Goal: Task Accomplishment & Management: Manage account settings

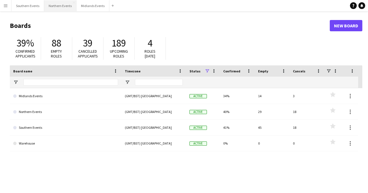
click at [66, 7] on button "Northern Events Close" at bounding box center [60, 5] width 32 height 11
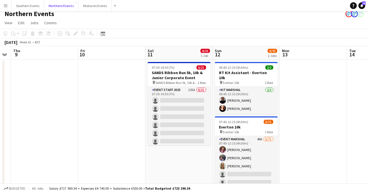
scroll to position [0, 198]
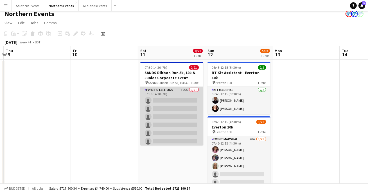
click at [177, 110] on app-card-role "Event Staff 2025 125A 0/21 07:30-14:30 (7h) single-neutral-actions single-neutr…" at bounding box center [171, 178] width 63 height 182
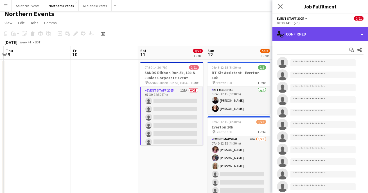
click at [311, 37] on div "single-neutral-actions-check-2 Confirmed" at bounding box center [321, 34] width 96 height 14
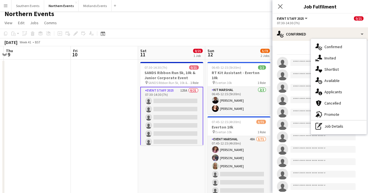
click at [289, 48] on div "Start chat Share" at bounding box center [320, 49] width 87 height 9
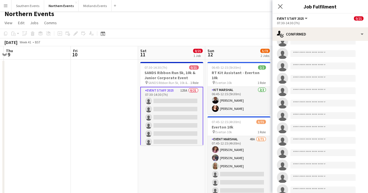
scroll to position [28, 0]
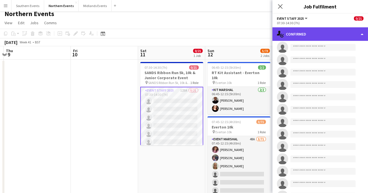
click at [302, 35] on div "single-neutral-actions-check-2 Confirmed" at bounding box center [321, 34] width 96 height 14
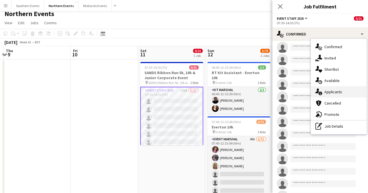
click at [330, 92] on span "Applicants" at bounding box center [334, 91] width 18 height 5
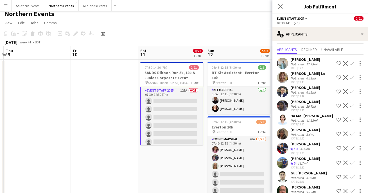
scroll to position [8, 0]
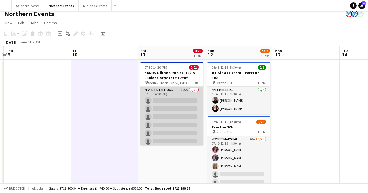
click at [180, 121] on app-card-role "Event Staff 2025 125A 0/21 07:30-14:30 (7h) single-neutral-actions single-neutr…" at bounding box center [171, 178] width 63 height 182
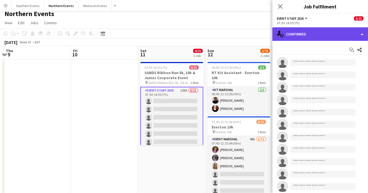
click at [289, 37] on div "single-neutral-actions-check-2 Confirmed" at bounding box center [321, 34] width 96 height 14
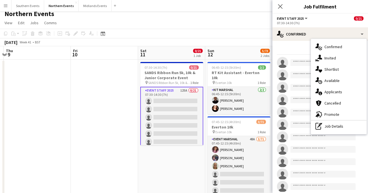
click at [298, 49] on div "Start chat Share" at bounding box center [320, 49] width 87 height 9
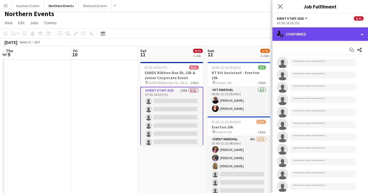
click at [294, 34] on div "single-neutral-actions-check-2 Confirmed" at bounding box center [321, 34] width 96 height 14
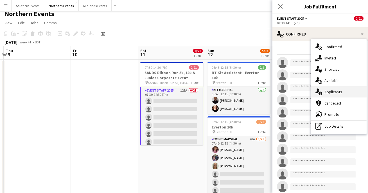
click at [334, 95] on div "single-neutral-actions-information Applicants" at bounding box center [339, 91] width 56 height 11
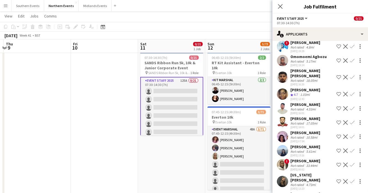
scroll to position [0, 0]
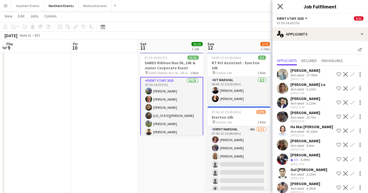
click at [279, 7] on icon "Close pop-in" at bounding box center [280, 6] width 5 height 5
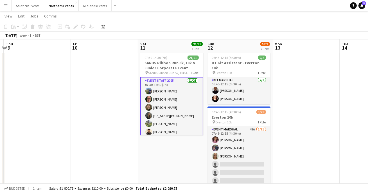
click at [248, 16] on app-page-menu "View Day view expanded Day view collapsed Month view Date picker Jump to [DATE]…" at bounding box center [184, 16] width 368 height 11
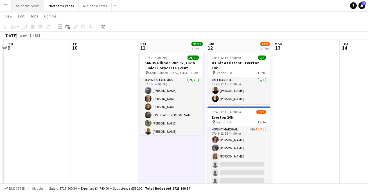
click at [30, 5] on button "Southern Events Close" at bounding box center [28, 5] width 33 height 11
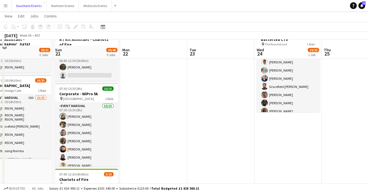
scroll to position [45, 0]
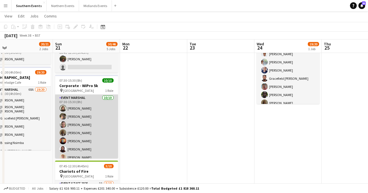
click at [93, 109] on app-card-role "Event Marshal 10/10 07:30-15:30 (8h) Joanna Pearce William Hoad Gareth Lloyd Be…" at bounding box center [86, 141] width 63 height 93
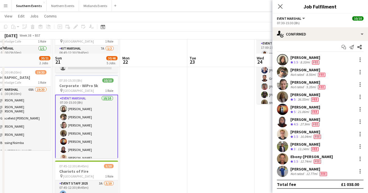
scroll to position [62, 0]
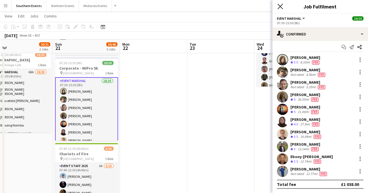
click at [279, 7] on icon "Close pop-in" at bounding box center [280, 6] width 5 height 5
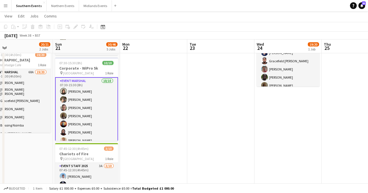
click at [180, 8] on app-navbar "Menu Boards Boards Boards All jobs Status Workforce Workforce My Workforce Recr…" at bounding box center [184, 5] width 368 height 11
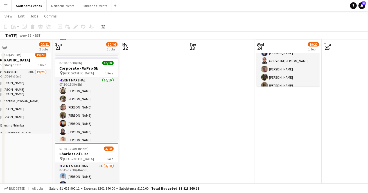
scroll to position [0, 0]
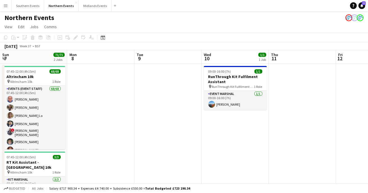
scroll to position [0, 254]
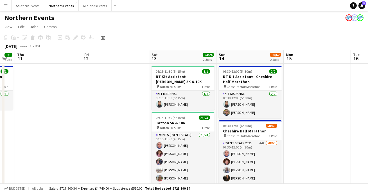
click at [262, 35] on app-toolbar "Copy Paste Paste Command V Paste with crew Command Shift V Paste linked Job [GE…" at bounding box center [184, 38] width 368 height 10
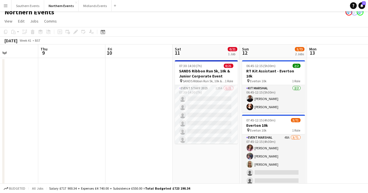
scroll to position [0, 234]
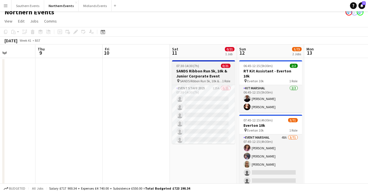
click at [208, 75] on h3 "SANDS Ribbon Run 5k, 10k & Junior Corporate Event" at bounding box center [203, 73] width 63 height 10
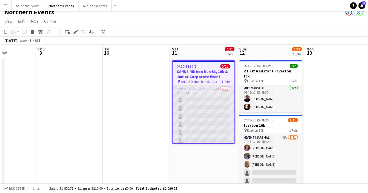
click at [206, 100] on app-card-role "Event Staff 2025 125A 0/21 07:30-14:30 (7h) single-neutral-actions single-neutr…" at bounding box center [204, 177] width 62 height 182
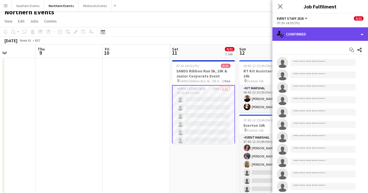
click at [316, 33] on div "single-neutral-actions-check-2 Confirmed" at bounding box center [321, 34] width 96 height 14
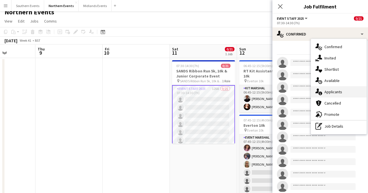
click at [328, 88] on div "single-neutral-actions-information Applicants" at bounding box center [339, 91] width 56 height 11
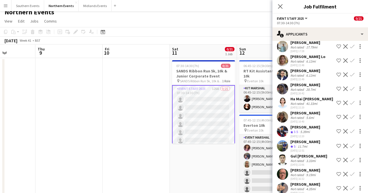
scroll to position [29, 0]
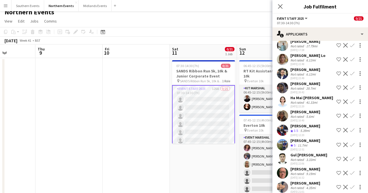
click at [352, 171] on app-icon "Confirm" at bounding box center [352, 173] width 5 height 5
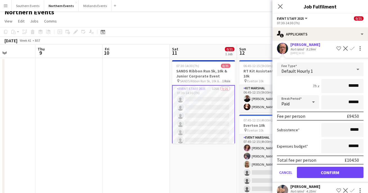
scroll to position [155, 0]
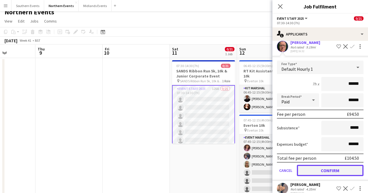
click at [317, 166] on button "Confirm" at bounding box center [330, 170] width 67 height 11
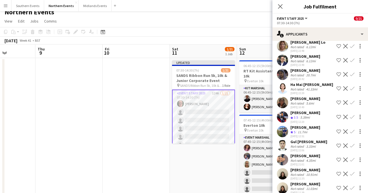
scroll to position [43, 0]
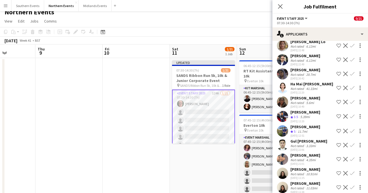
click at [352, 130] on app-icon "Confirm" at bounding box center [352, 131] width 5 height 5
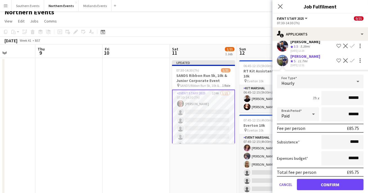
scroll to position [113, 0]
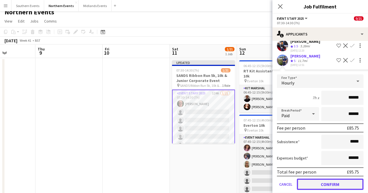
click at [327, 184] on button "Confirm" at bounding box center [330, 183] width 67 height 11
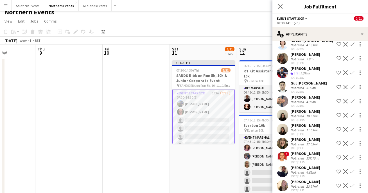
scroll to position [89, 0]
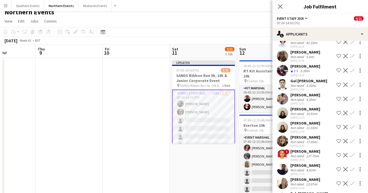
click at [282, 70] on app-user-avatar at bounding box center [282, 70] width 11 height 11
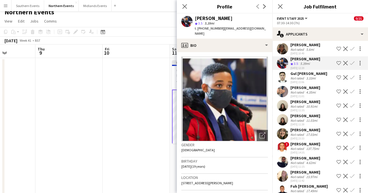
scroll to position [97, 0]
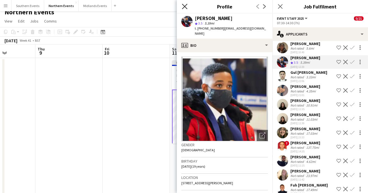
click at [184, 6] on icon at bounding box center [184, 6] width 5 height 5
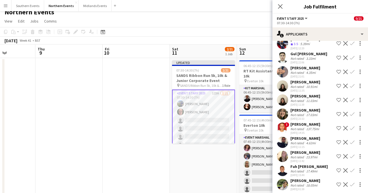
scroll to position [118, 0]
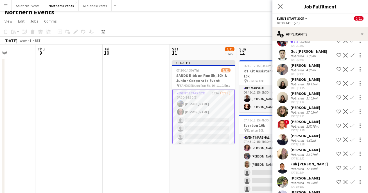
click at [352, 110] on app-icon "Confirm" at bounding box center [352, 111] width 5 height 5
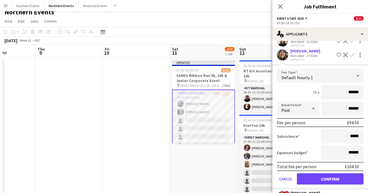
scroll to position [178, 0]
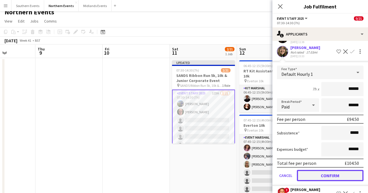
click at [342, 177] on button "Confirm" at bounding box center [330, 175] width 67 height 11
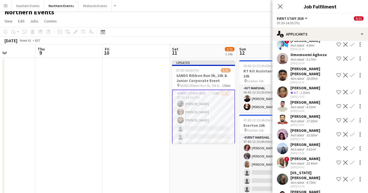
scroll to position [298, 0]
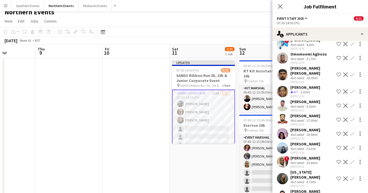
click at [354, 176] on app-icon "Confirm" at bounding box center [352, 178] width 5 height 5
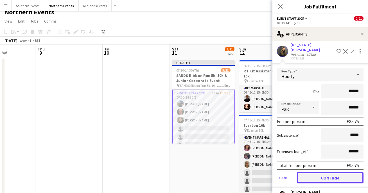
click at [328, 172] on button "Confirm" at bounding box center [330, 177] width 67 height 11
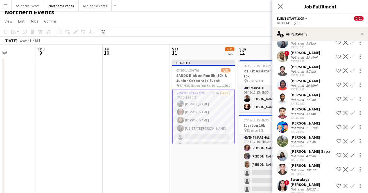
scroll to position [405, 0]
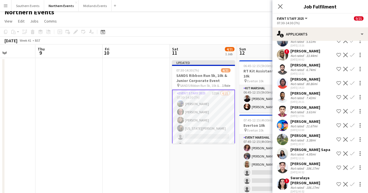
click at [353, 137] on app-icon "Confirm" at bounding box center [352, 139] width 5 height 5
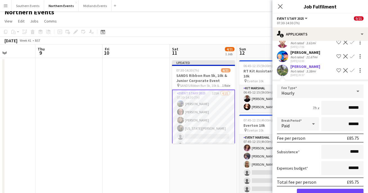
scroll to position [481, 0]
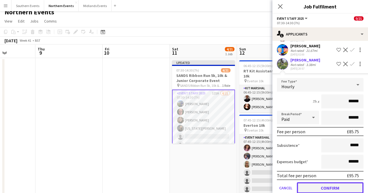
click at [345, 182] on button "Confirm" at bounding box center [330, 187] width 67 height 11
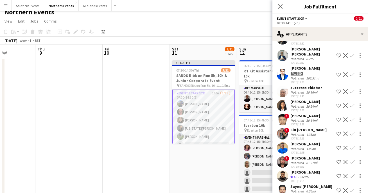
scroll to position [568, 0]
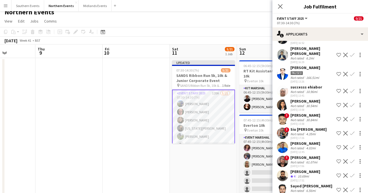
click at [316, 169] on div "[PERSON_NAME]" at bounding box center [306, 171] width 30 height 5
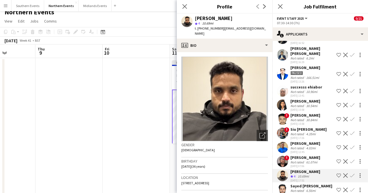
click at [356, 172] on button "Confirm" at bounding box center [352, 175] width 7 height 7
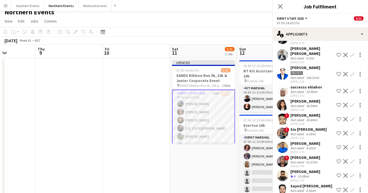
scroll to position [653, 0]
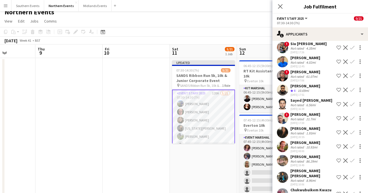
click at [352, 88] on app-icon "Confirm" at bounding box center [352, 90] width 5 height 5
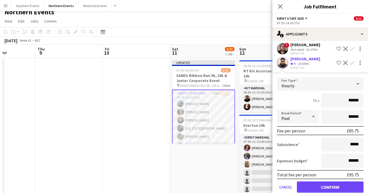
scroll to position [681, 0]
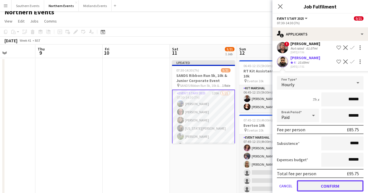
click at [327, 180] on button "Confirm" at bounding box center [330, 185] width 67 height 11
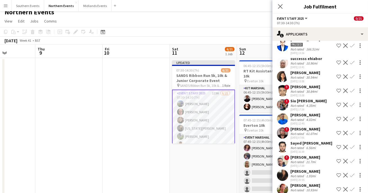
scroll to position [603, 0]
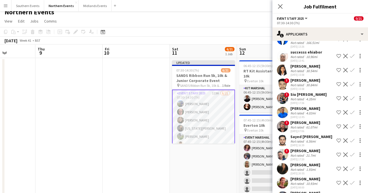
click at [353, 166] on app-icon "Confirm" at bounding box center [352, 168] width 5 height 5
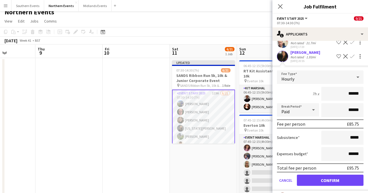
scroll to position [715, 0]
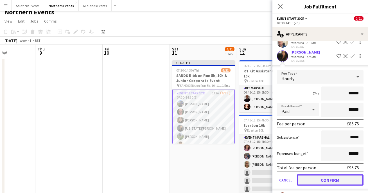
click at [320, 174] on button "Confirm" at bounding box center [330, 179] width 67 height 11
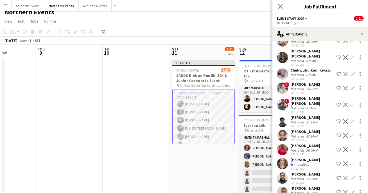
scroll to position [744, 0]
click at [355, 161] on app-icon "Confirm" at bounding box center [352, 163] width 5 height 5
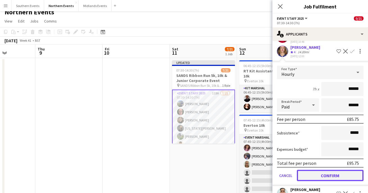
click at [338, 170] on button "Confirm" at bounding box center [330, 175] width 67 height 11
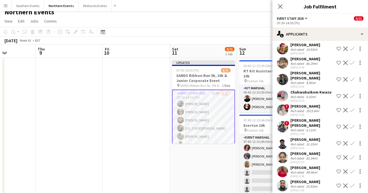
click at [353, 183] on app-icon "Confirm" at bounding box center [352, 185] width 5 height 5
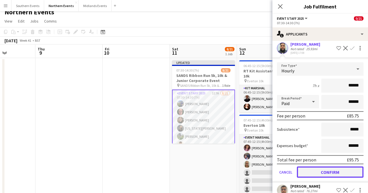
click at [338, 166] on button "Confirm" at bounding box center [330, 171] width 67 height 11
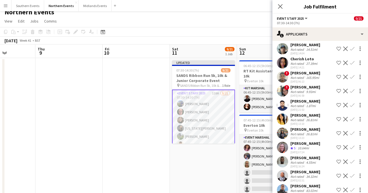
scroll to position [889, 0]
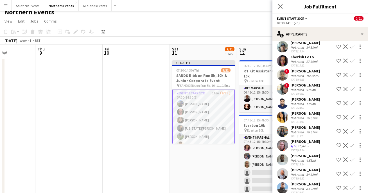
click at [352, 143] on app-icon "Confirm" at bounding box center [352, 145] width 5 height 5
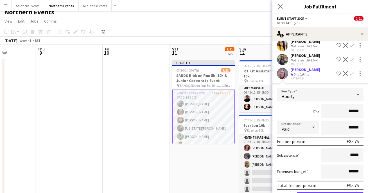
scroll to position [961, 0]
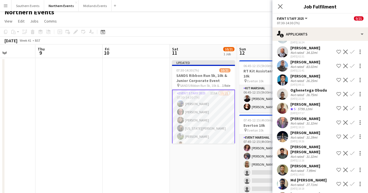
scroll to position [999, 0]
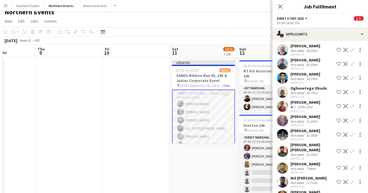
click at [352, 104] on app-icon "Confirm" at bounding box center [352, 106] width 5 height 5
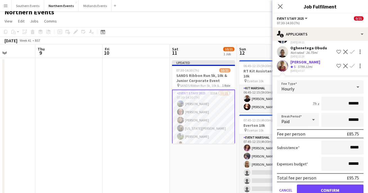
scroll to position [1040, 0]
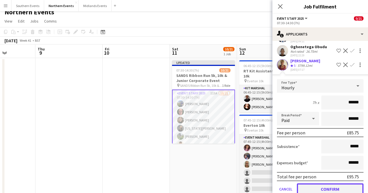
click at [314, 183] on button "Confirm" at bounding box center [330, 188] width 67 height 11
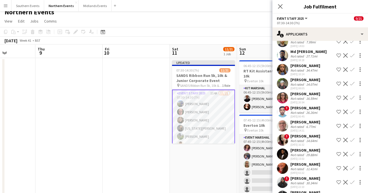
scroll to position [1106, 0]
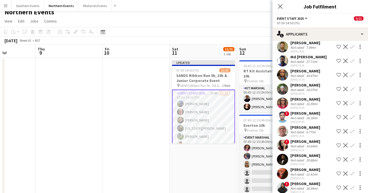
click at [354, 87] on app-icon "Confirm" at bounding box center [352, 89] width 5 height 5
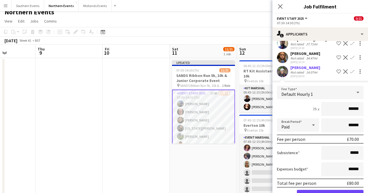
scroll to position [1120, 0]
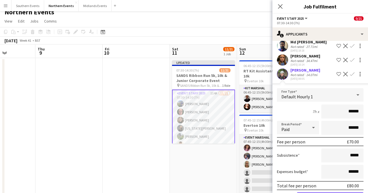
click at [353, 104] on input "******" at bounding box center [343, 111] width 42 height 14
type input "******"
click at [296, 104] on div "7h x ******" at bounding box center [320, 111] width 87 height 14
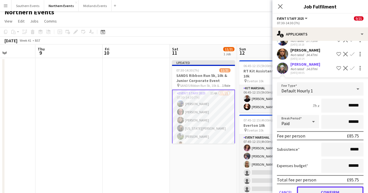
click at [345, 186] on button "Confirm" at bounding box center [330, 191] width 67 height 11
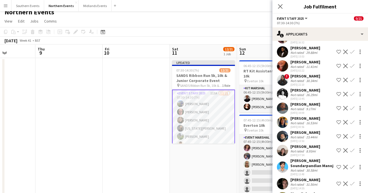
scroll to position [1199, 0]
click at [353, 181] on app-icon "Confirm" at bounding box center [352, 183] width 5 height 5
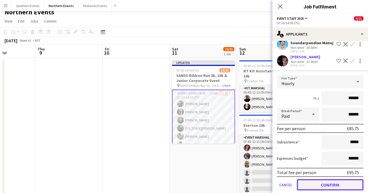
click at [337, 179] on button "Confirm" at bounding box center [330, 184] width 67 height 11
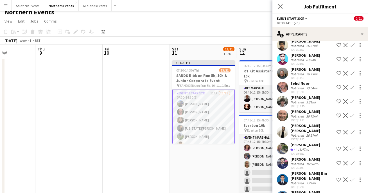
scroll to position [1427, 0]
click at [354, 146] on app-icon "Confirm" at bounding box center [352, 148] width 5 height 5
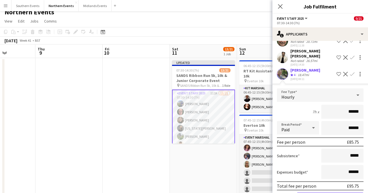
scroll to position [1502, 0]
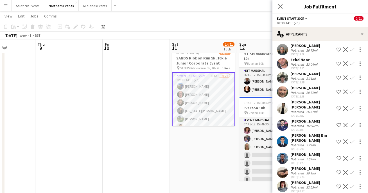
scroll to position [1440, 0]
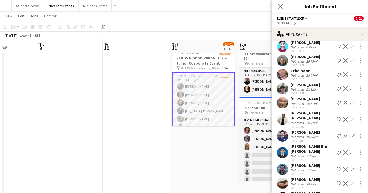
click at [353, 86] on app-icon "Confirm" at bounding box center [352, 88] width 5 height 5
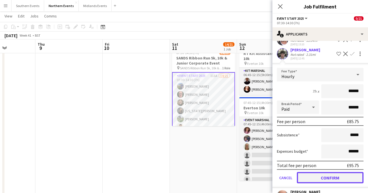
click at [321, 172] on button "Confirm" at bounding box center [330, 177] width 67 height 11
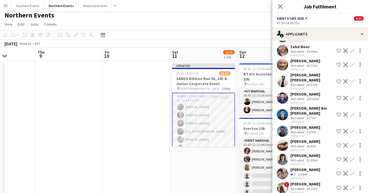
scroll to position [0, 0]
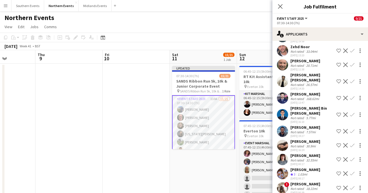
click at [352, 129] on app-icon "Confirm" at bounding box center [352, 131] width 5 height 5
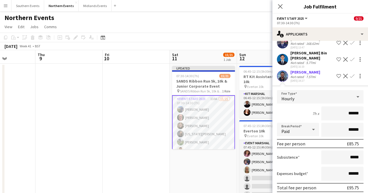
scroll to position [1520, 0]
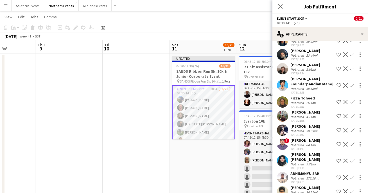
scroll to position [1280, 0]
click at [285, 125] on app-user-avatar at bounding box center [282, 130] width 11 height 11
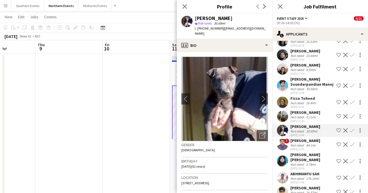
click at [351, 128] on app-icon "Confirm" at bounding box center [352, 130] width 5 height 5
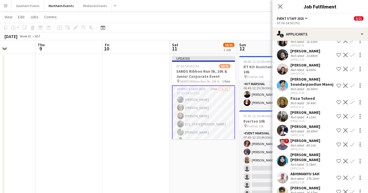
click at [354, 128] on app-icon "Confirm" at bounding box center [352, 130] width 5 height 5
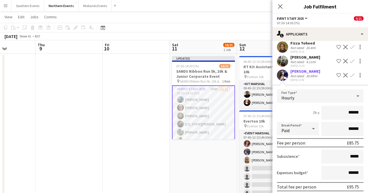
scroll to position [1356, 0]
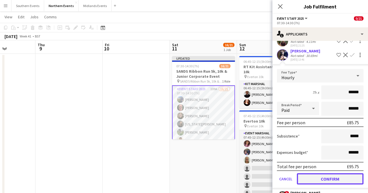
click at [342, 173] on button "Confirm" at bounding box center [330, 178] width 67 height 11
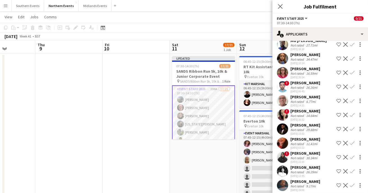
scroll to position [1122, 0]
click at [352, 99] on app-icon "Confirm" at bounding box center [352, 101] width 5 height 5
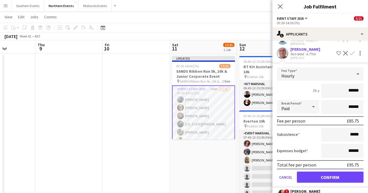
scroll to position [1181, 0]
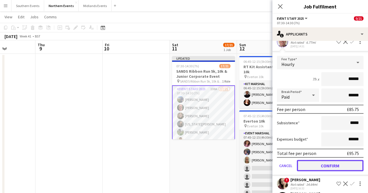
click at [321, 160] on button "Confirm" at bounding box center [330, 165] width 67 height 11
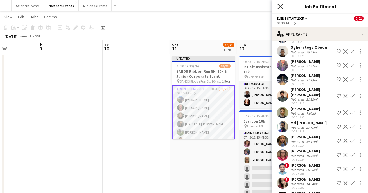
click at [281, 6] on icon at bounding box center [280, 6] width 5 height 5
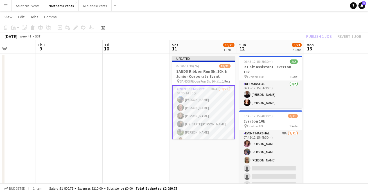
click at [204, 98] on app-card-role "Event Staff 2025 107A 18/21 07:30-14:30 (7h) [PERSON_NAME] Lemonofides [PERSON_…" at bounding box center [203, 177] width 63 height 184
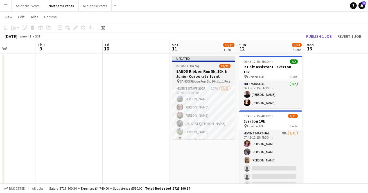
click at [211, 75] on h3 "SANDS Ribbon Run 5k, 10k & Junior Corporate Event" at bounding box center [203, 74] width 63 height 10
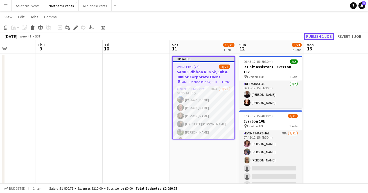
click at [325, 34] on button "Publish 1 job" at bounding box center [319, 36] width 30 height 7
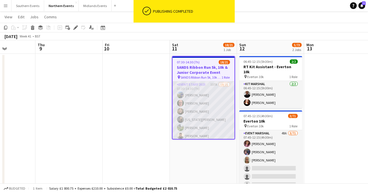
click at [198, 121] on app-card-role "Event Staff 2025 107A 18/21 07:30-14:30 (7h) [PERSON_NAME] Lemonofides [PERSON_…" at bounding box center [204, 172] width 62 height 182
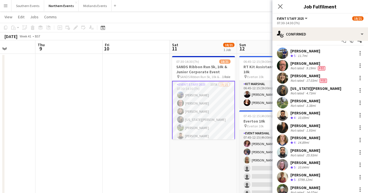
scroll to position [10, 0]
click at [283, 68] on app-user-avatar at bounding box center [282, 65] width 11 height 11
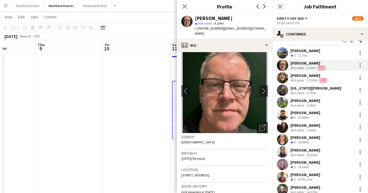
scroll to position [0, 0]
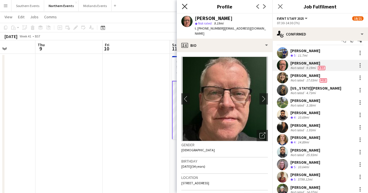
click at [185, 8] on icon "Close pop-in" at bounding box center [184, 6] width 5 height 5
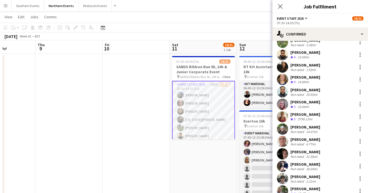
scroll to position [71, 0]
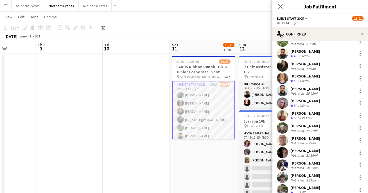
click at [304, 114] on div "[PERSON_NAME]" at bounding box center [306, 113] width 30 height 5
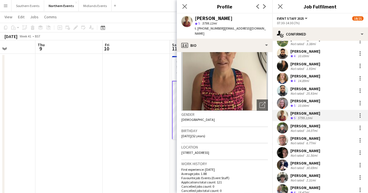
scroll to position [0, 0]
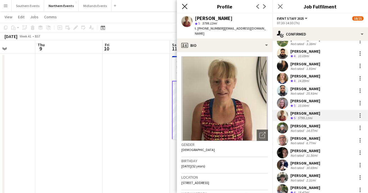
click at [183, 7] on icon "Close pop-in" at bounding box center [184, 6] width 5 height 5
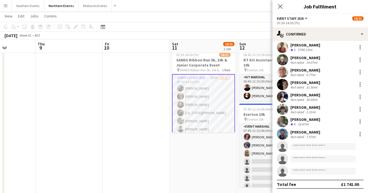
scroll to position [23, 0]
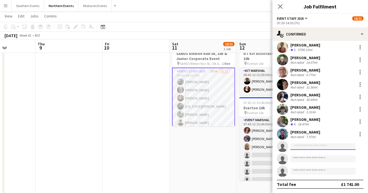
click at [303, 148] on input at bounding box center [323, 146] width 65 height 7
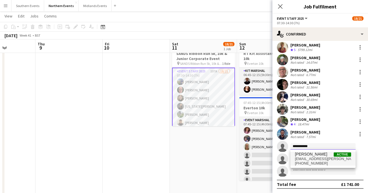
type input "**********"
click at [318, 154] on span "[PERSON_NAME] Active" at bounding box center [323, 154] width 56 height 5
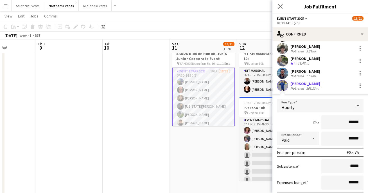
scroll to position [205, 0]
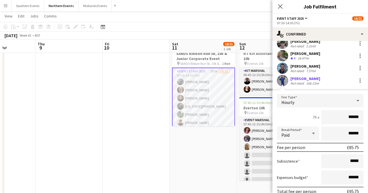
drag, startPoint x: 359, startPoint y: 117, endPoint x: 337, endPoint y: 117, distance: 22.0
click at [337, 117] on input "******" at bounding box center [343, 117] width 42 height 14
type input "**"
drag, startPoint x: 360, startPoint y: 177, endPoint x: 343, endPoint y: 176, distance: 16.6
click at [343, 176] on input "******" at bounding box center [343, 177] width 42 height 14
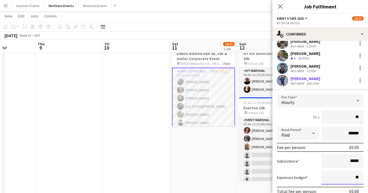
scroll to position [205, 0]
type input "**"
click at [294, 117] on div "7h x **" at bounding box center [320, 116] width 87 height 14
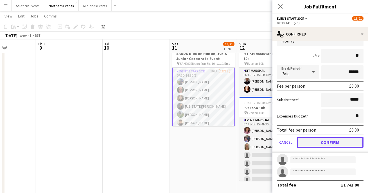
click at [314, 140] on button "Confirm" at bounding box center [330, 142] width 67 height 11
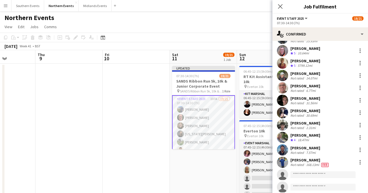
scroll to position [139, 0]
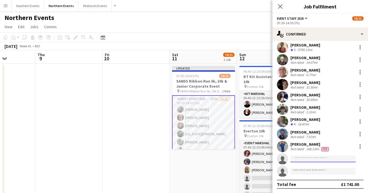
click at [308, 156] on input at bounding box center [323, 158] width 65 height 7
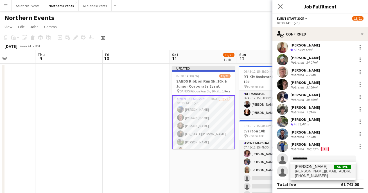
type input "**********"
click at [307, 172] on span "[PERSON_NAME][EMAIL_ADDRESS][PERSON_NAME][DOMAIN_NAME]" at bounding box center [323, 171] width 56 height 5
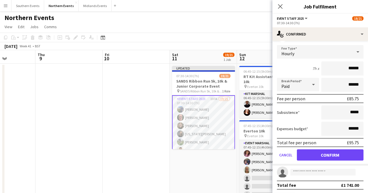
scroll to position [266, 0]
click at [320, 154] on button "Confirm" at bounding box center [330, 154] width 67 height 11
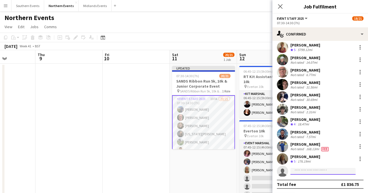
click at [310, 171] on input at bounding box center [323, 171] width 65 height 7
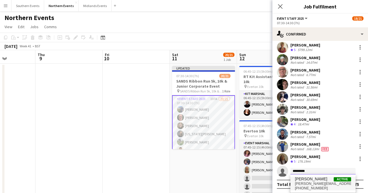
type input "*********"
click at [312, 179] on span "[PERSON_NAME]" at bounding box center [311, 178] width 32 height 5
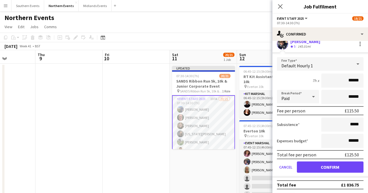
scroll to position [9, 0]
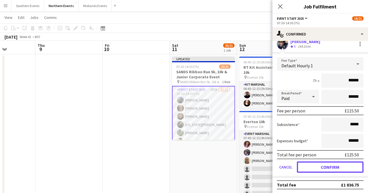
click at [317, 170] on button "Confirm" at bounding box center [330, 166] width 67 height 11
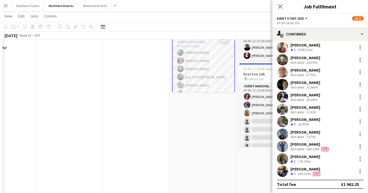
scroll to position [0, 0]
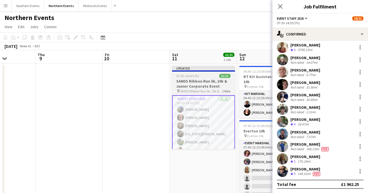
click at [200, 90] on span "SANDS Ribbon Run 5k, 10k & Junior Corporate Event" at bounding box center [201, 91] width 42 height 4
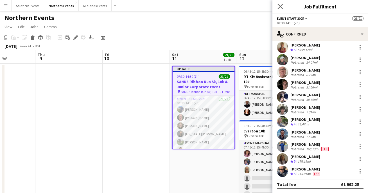
click at [278, 7] on app-icon "Close pop-in" at bounding box center [281, 7] width 8 height 8
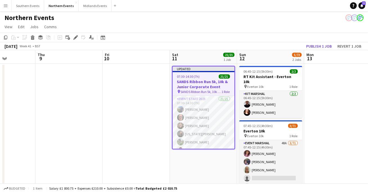
click at [205, 88] on h3 "SANDS Ribbon Run 5k, 10k & Junior Corporate Event" at bounding box center [204, 84] width 62 height 10
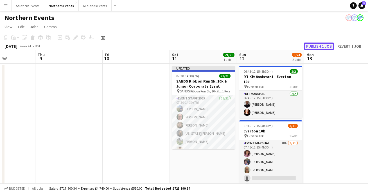
click at [314, 45] on button "Publish 1 job" at bounding box center [319, 45] width 30 height 7
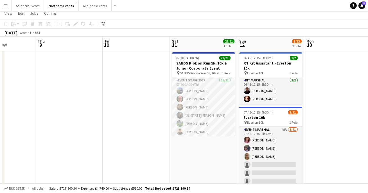
scroll to position [30, 0]
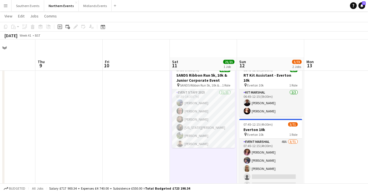
scroll to position [0, 0]
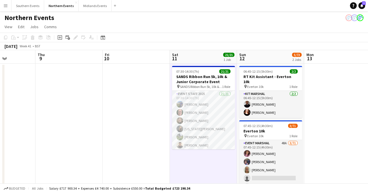
click at [204, 22] on app-page-menu "View Day view expanded Day view collapsed Month view Date picker Jump to [DATE]…" at bounding box center [184, 27] width 368 height 11
